Goal: Understand process/instructions

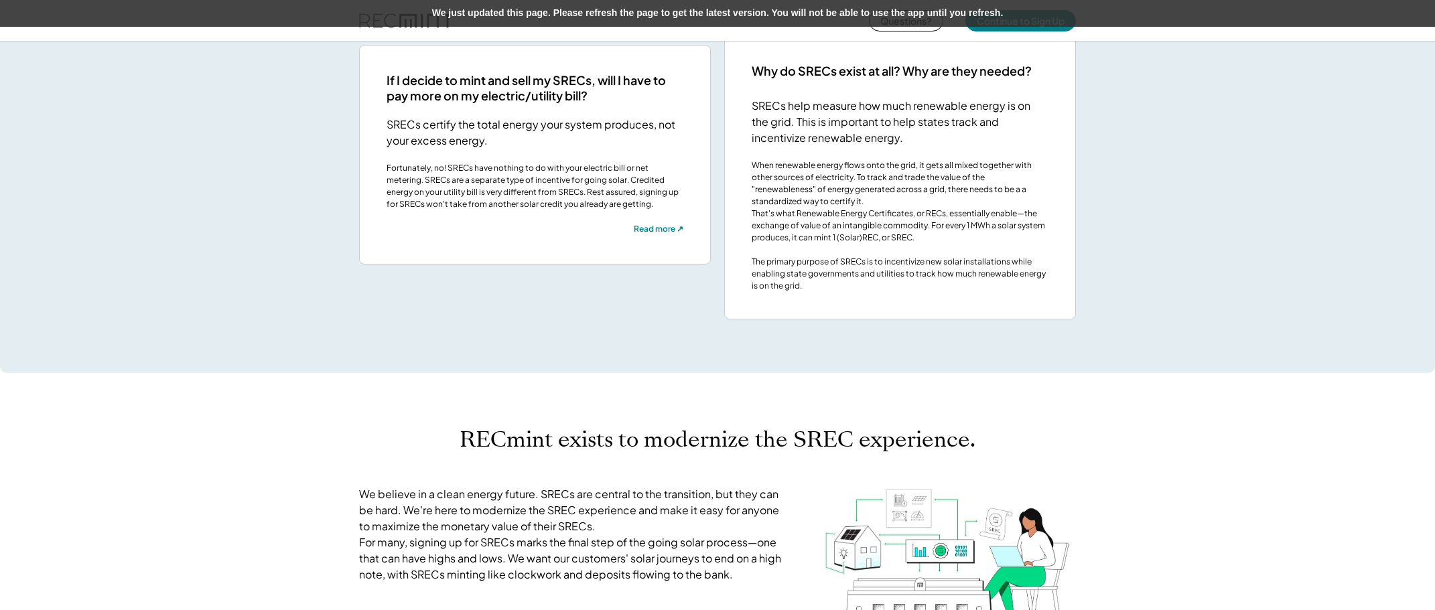
scroll to position [188, 374]
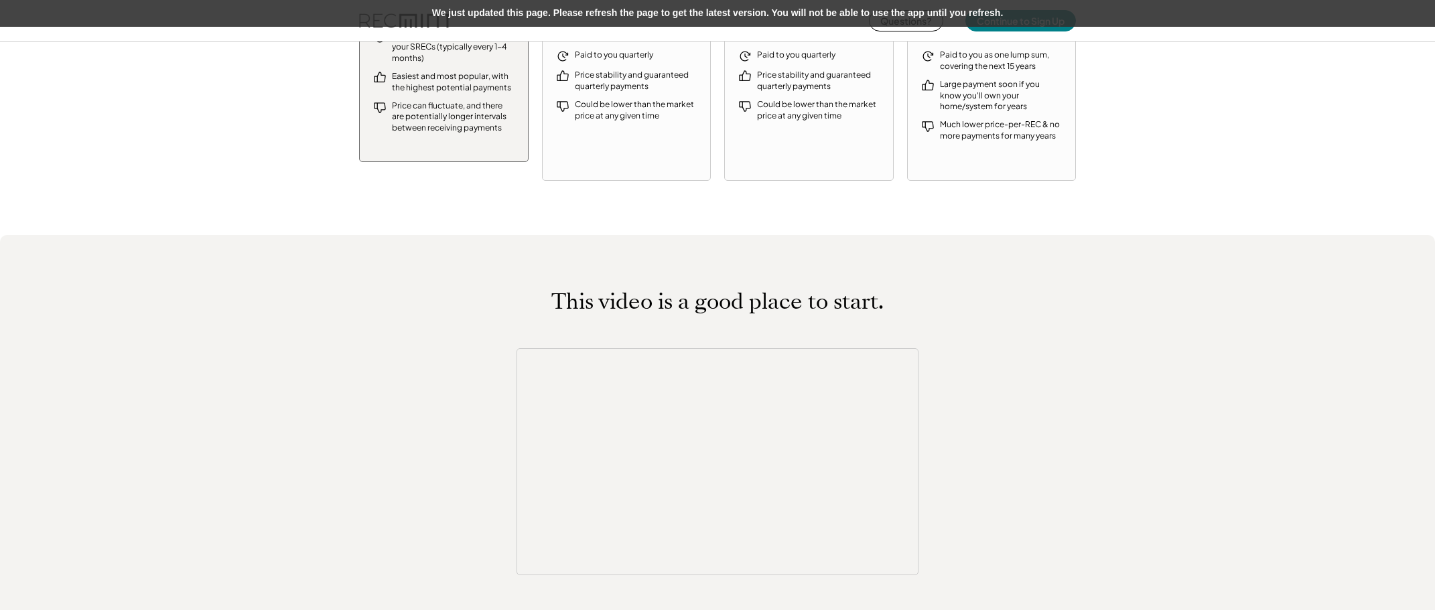
scroll to position [188, 374]
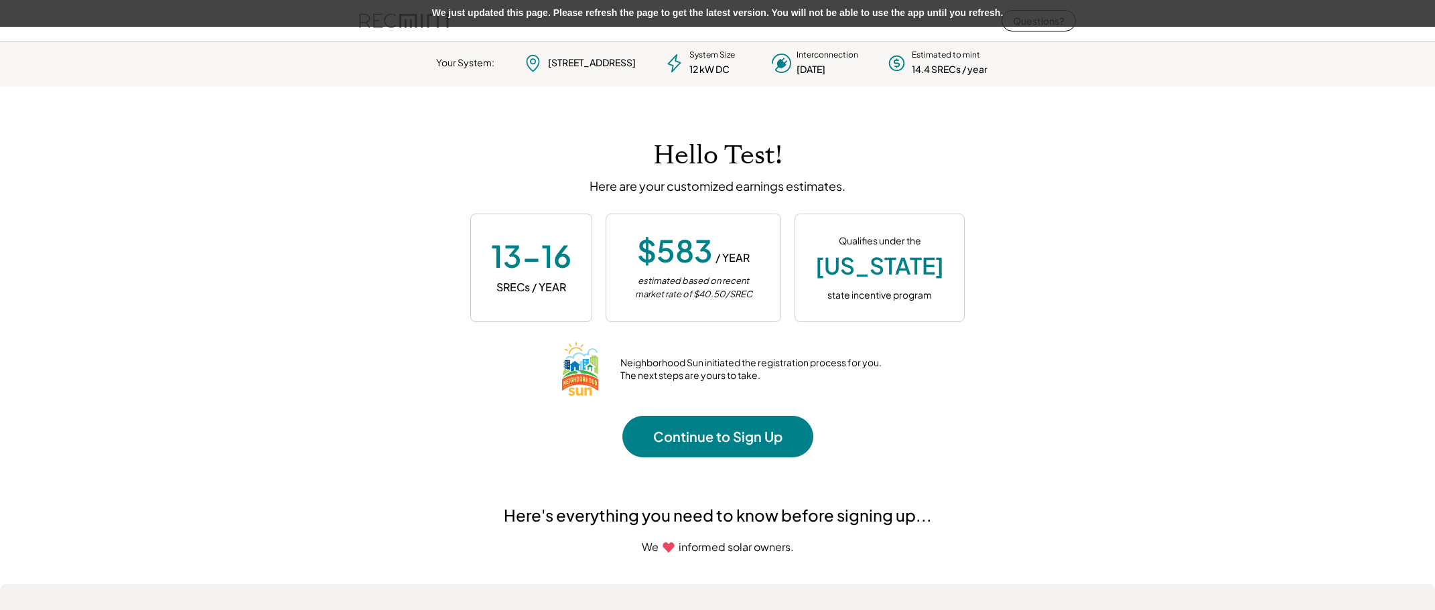
scroll to position [188, 374]
